Goal: Task Accomplishment & Management: Manage account settings

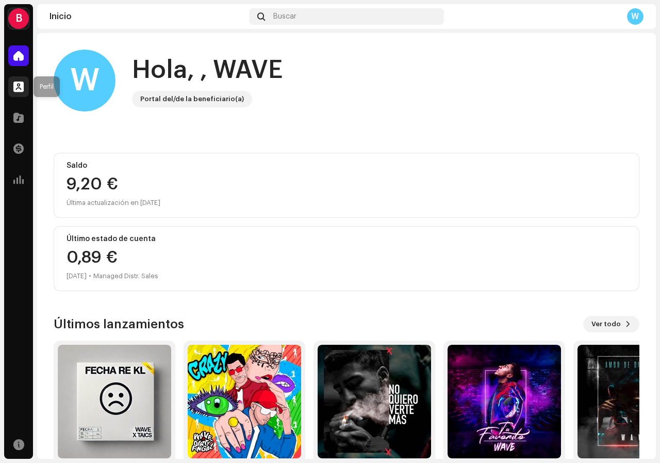
click at [16, 86] on span at bounding box center [18, 87] width 10 height 8
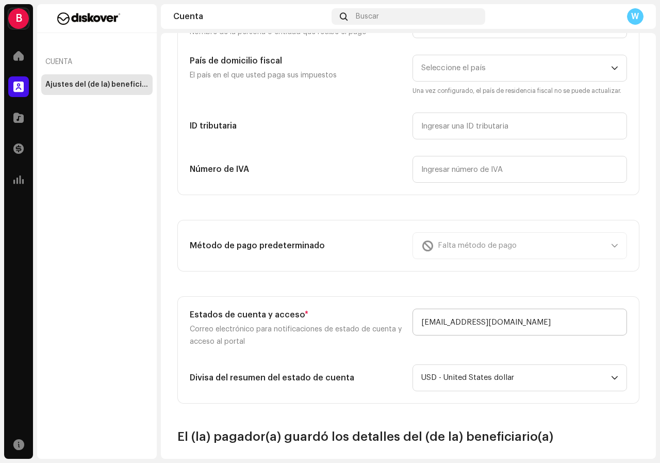
scroll to position [206, 0]
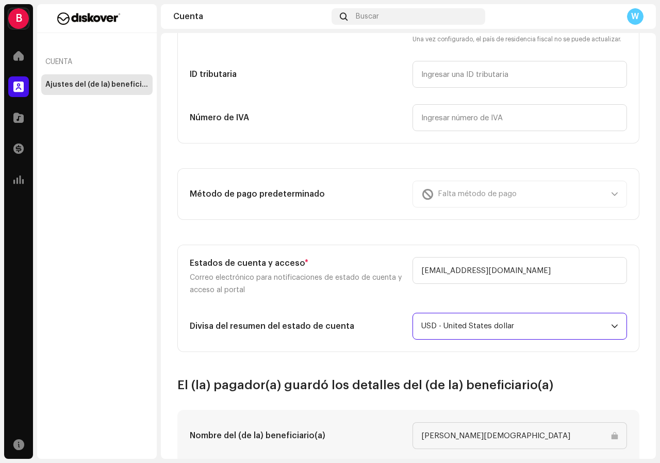
click at [513, 332] on span "USD - United States dollar" at bounding box center [516, 326] width 190 height 26
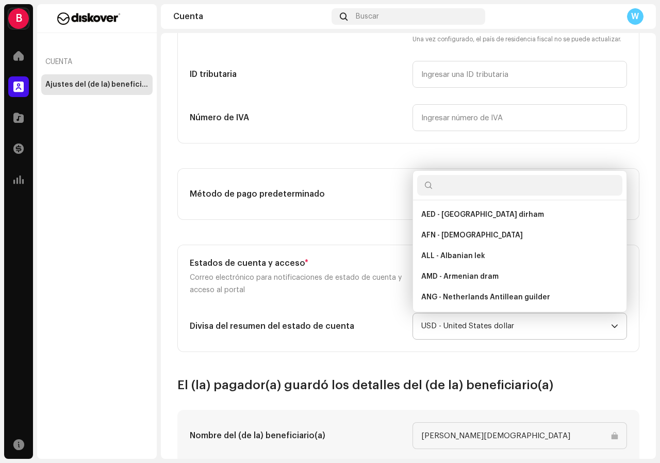
scroll to position [2224, 0]
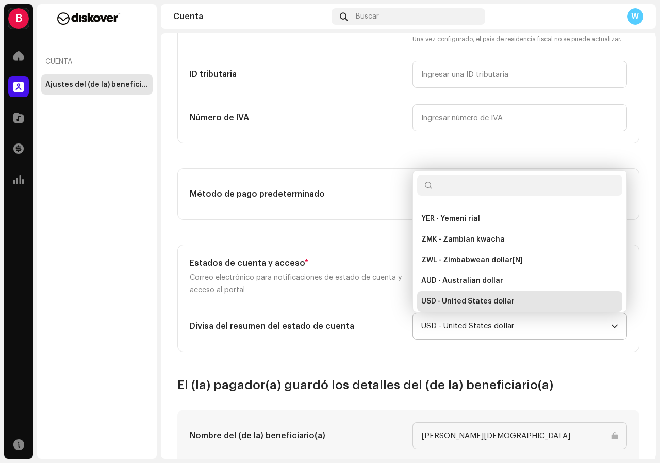
click at [513, 332] on span "USD - United States dollar" at bounding box center [516, 326] width 190 height 26
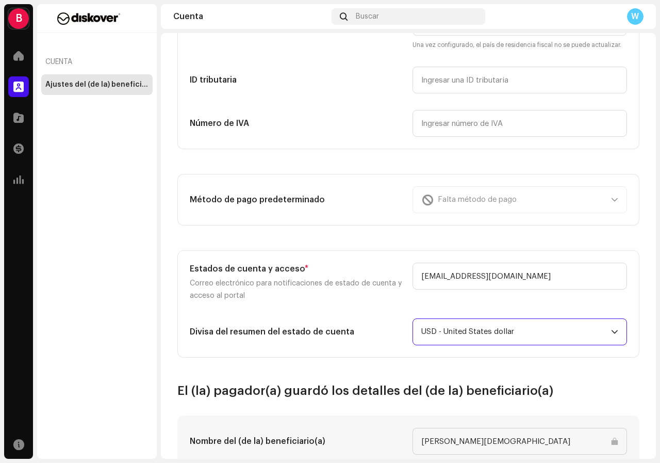
scroll to position [0, 0]
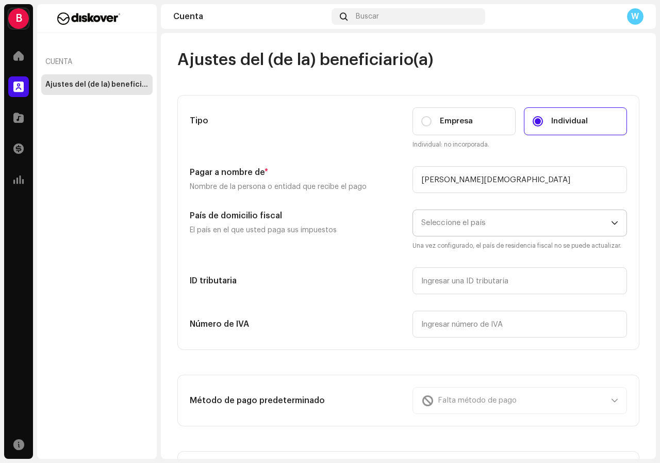
click at [538, 231] on span "Seleccione el país" at bounding box center [516, 223] width 190 height 26
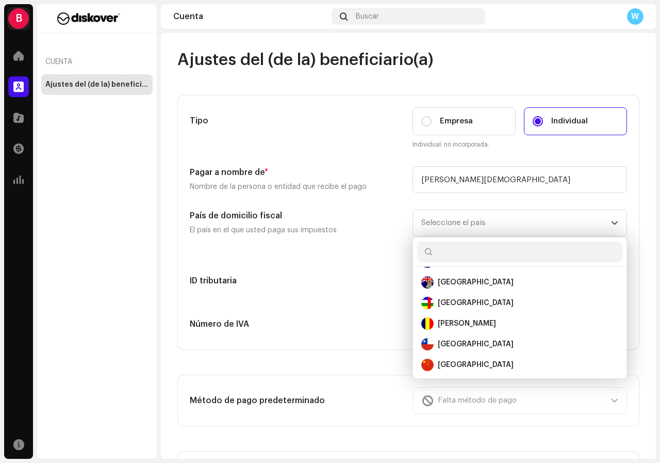
scroll to position [825, 0]
click at [485, 341] on div "[GEOGRAPHIC_DATA]" at bounding box center [519, 343] width 197 height 12
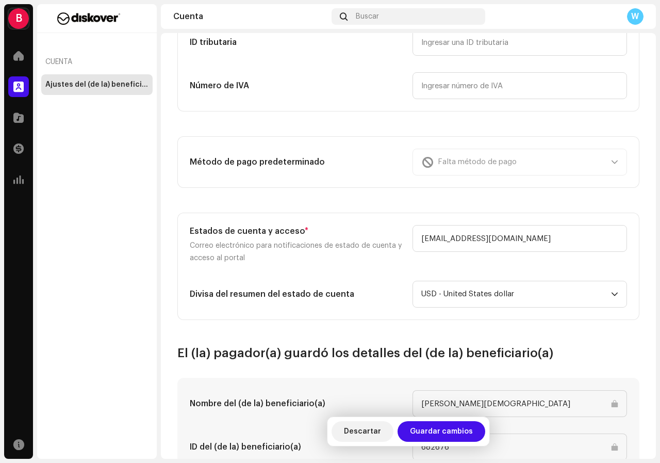
scroll to position [258, 0]
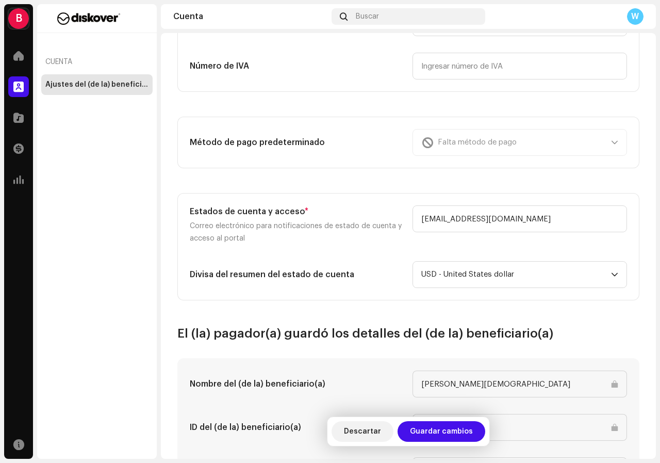
click at [603, 142] on div "Falta método de pago" at bounding box center [520, 142] width 215 height 27
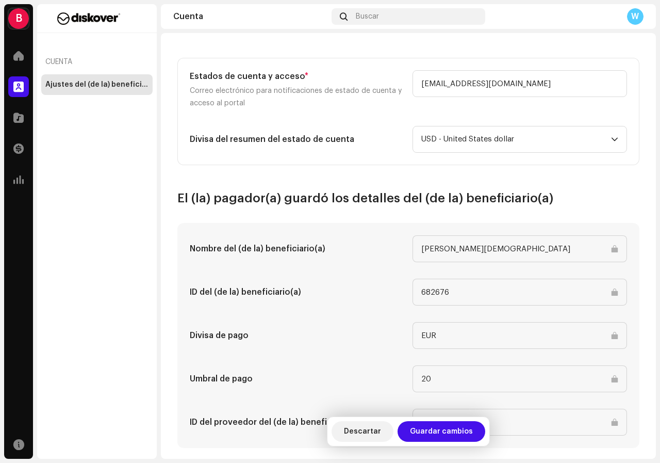
scroll to position [407, 0]
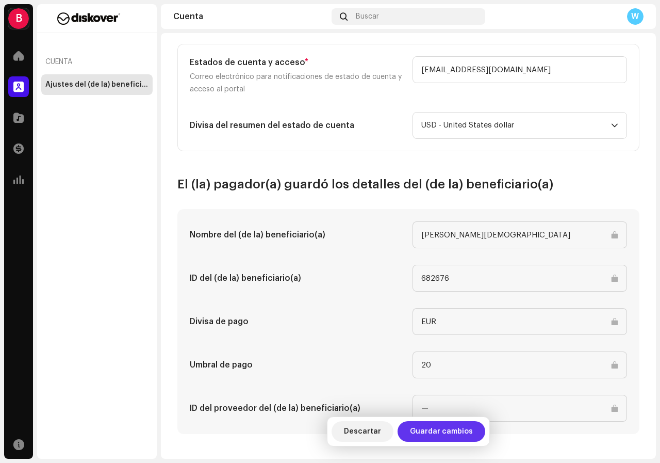
click at [415, 425] on span "Guardar cambios" at bounding box center [441, 431] width 63 height 21
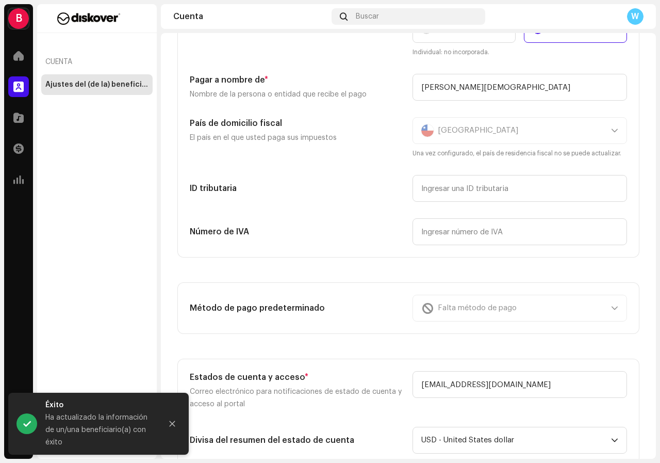
scroll to position [0, 0]
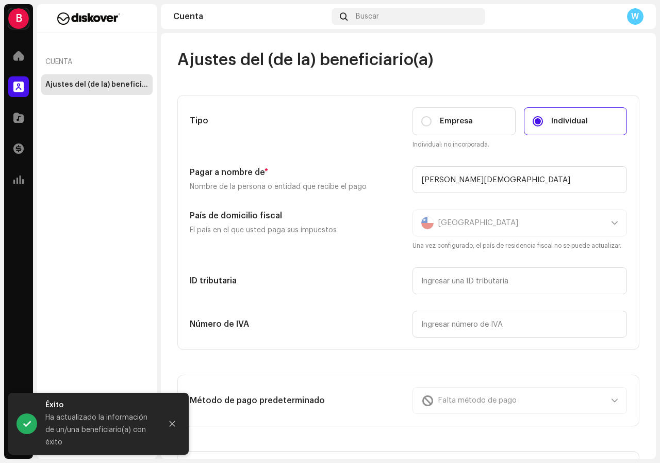
click at [95, 28] on div at bounding box center [97, 18] width 120 height 29
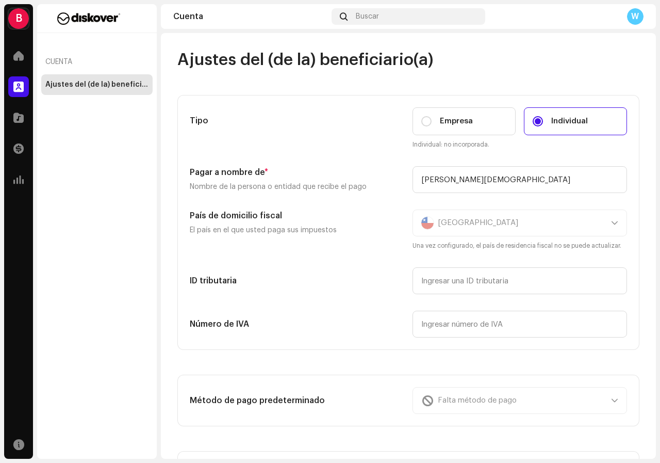
click at [19, 20] on div "B" at bounding box center [18, 18] width 21 height 21
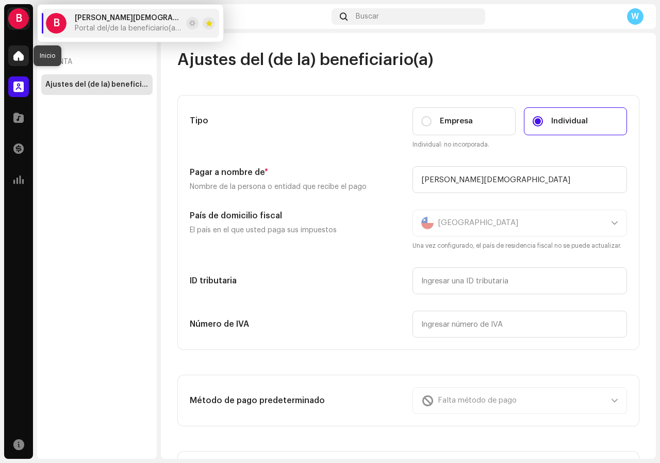
click at [13, 61] on div at bounding box center [18, 55] width 21 height 21
